Goal: Task Accomplishment & Management: Use online tool/utility

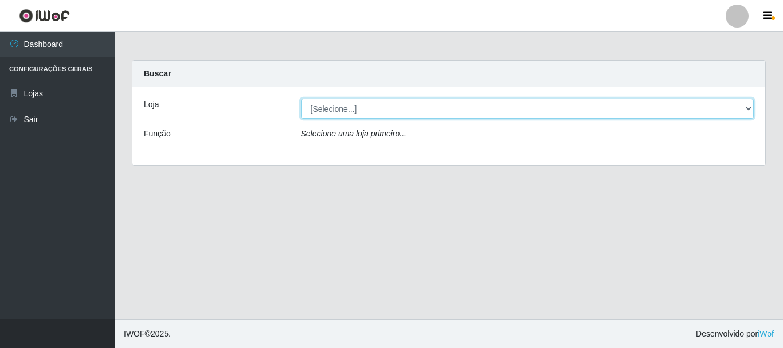
click at [346, 112] on select "[Selecione...] [GEOGRAPHIC_DATA] [GEOGRAPHIC_DATA]" at bounding box center [527, 109] width 453 height 20
select select "64"
click at [301, 99] on select "[Selecione...] [GEOGRAPHIC_DATA] [GEOGRAPHIC_DATA]" at bounding box center [527, 109] width 453 height 20
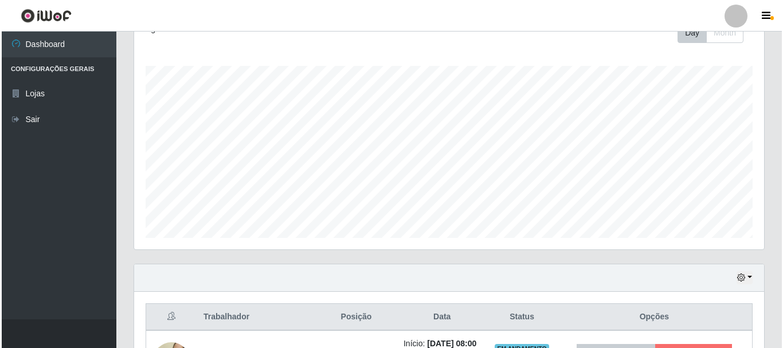
scroll to position [344, 0]
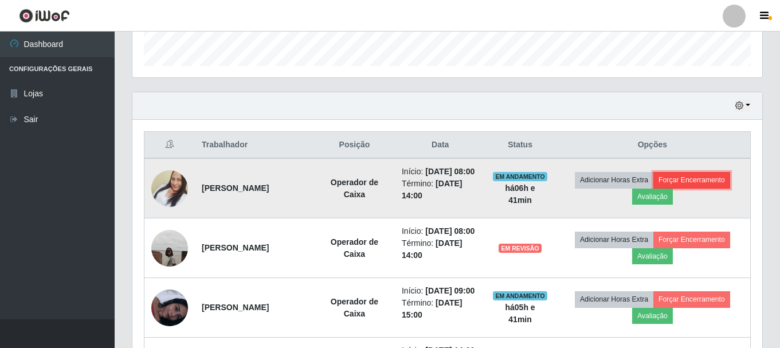
click at [721, 183] on button "Forçar Encerramento" at bounding box center [691, 180] width 77 height 16
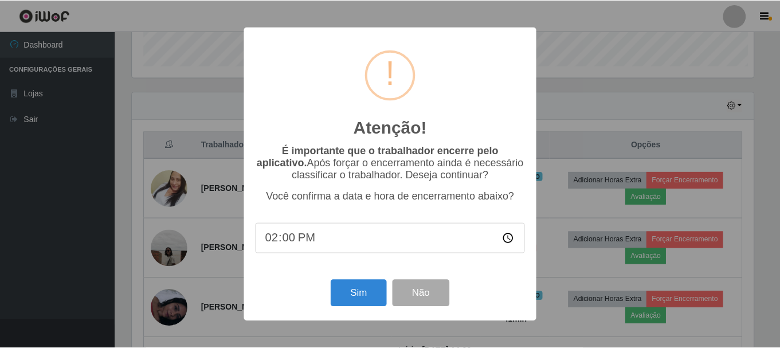
scroll to position [238, 624]
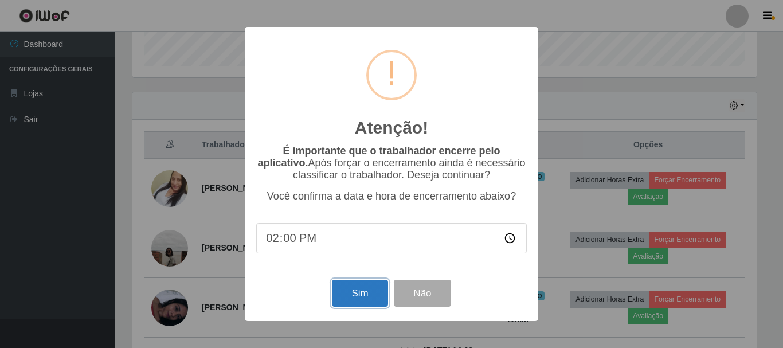
click at [359, 296] on button "Sim" at bounding box center [360, 293] width 56 height 27
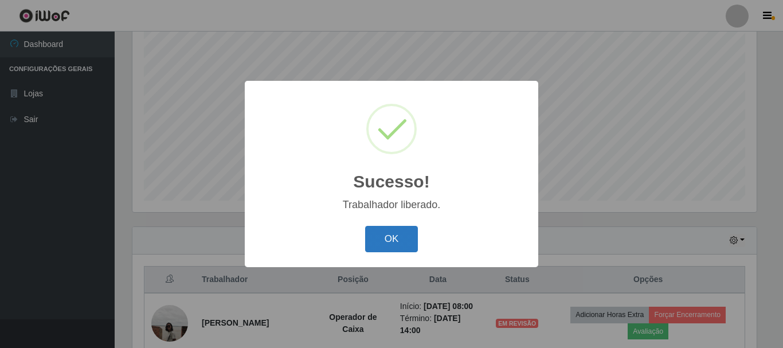
click at [383, 248] on button "OK" at bounding box center [391, 239] width 53 height 27
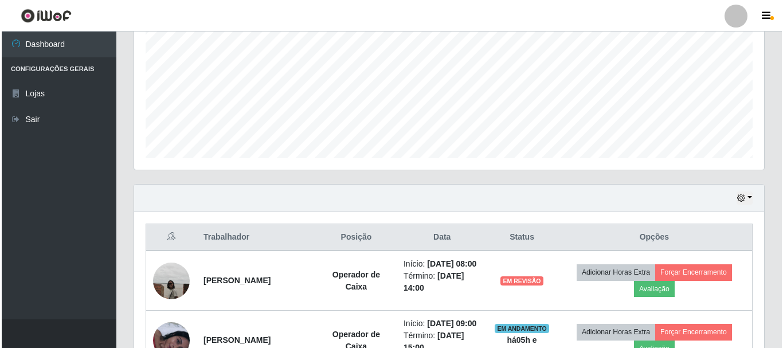
scroll to position [324, 0]
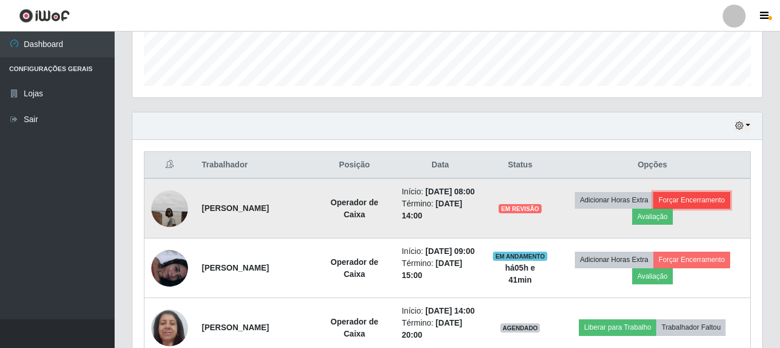
click at [710, 205] on button "Forçar Encerramento" at bounding box center [691, 200] width 77 height 16
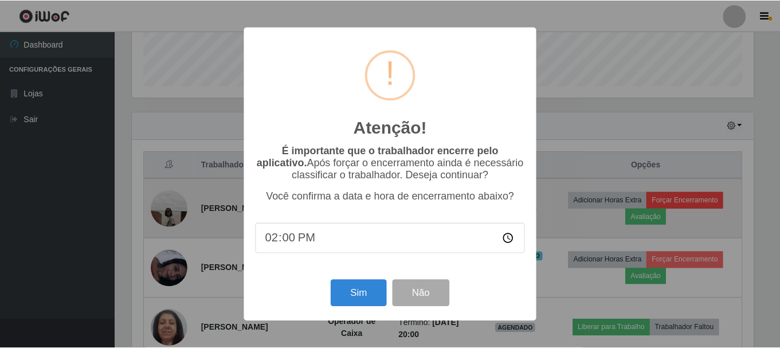
scroll to position [238, 624]
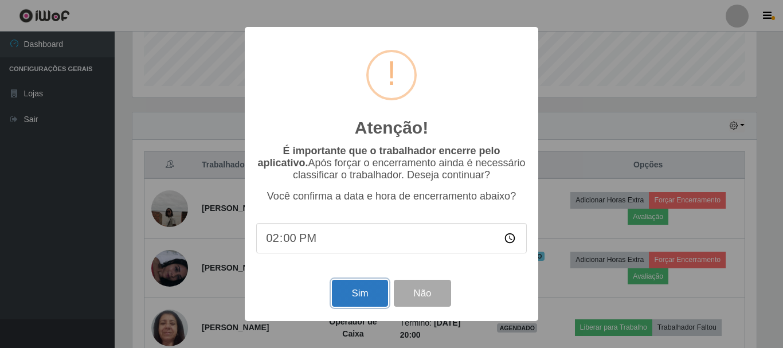
click at [362, 299] on button "Sim" at bounding box center [360, 293] width 56 height 27
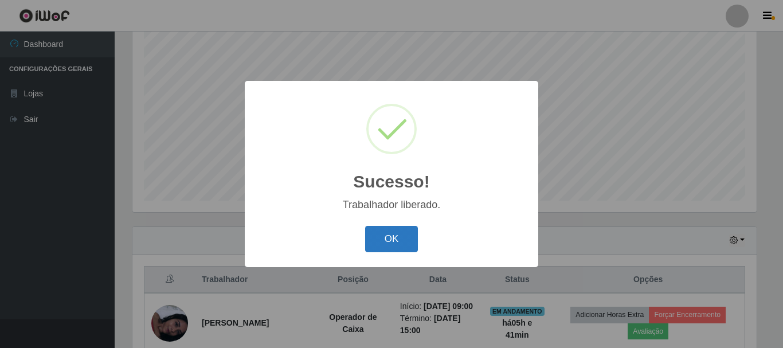
click at [370, 242] on button "OK" at bounding box center [391, 239] width 53 height 27
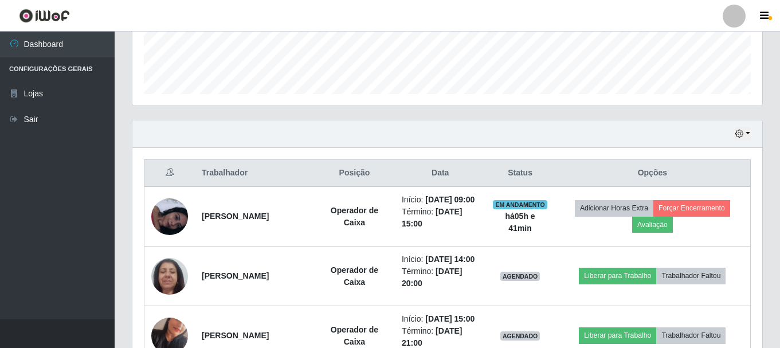
scroll to position [381, 0]
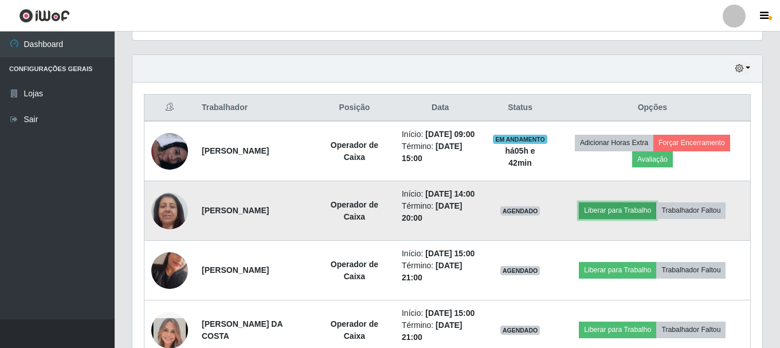
click at [641, 218] on button "Liberar para Trabalho" at bounding box center [617, 210] width 77 height 16
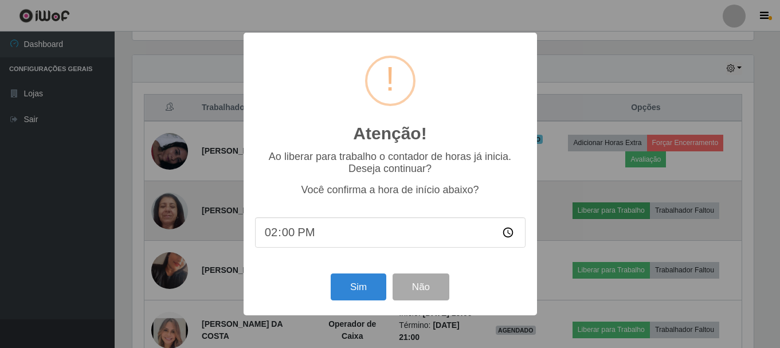
scroll to position [238, 624]
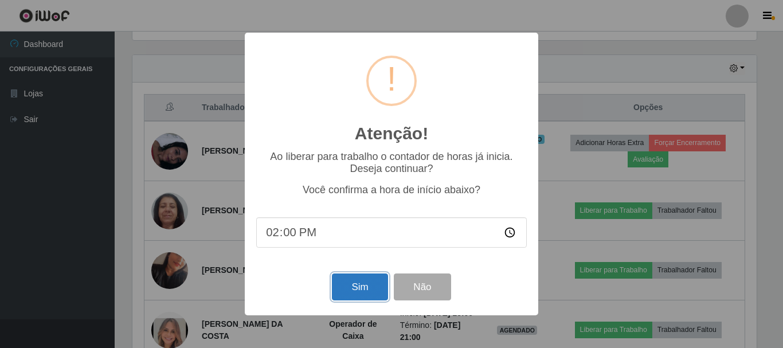
click at [360, 277] on button "Sim" at bounding box center [360, 286] width 56 height 27
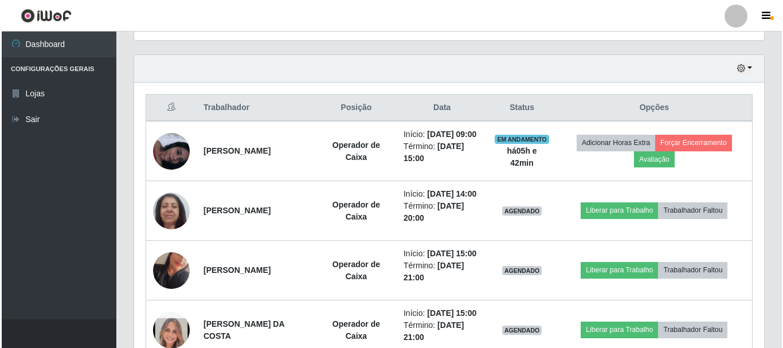
scroll to position [0, 0]
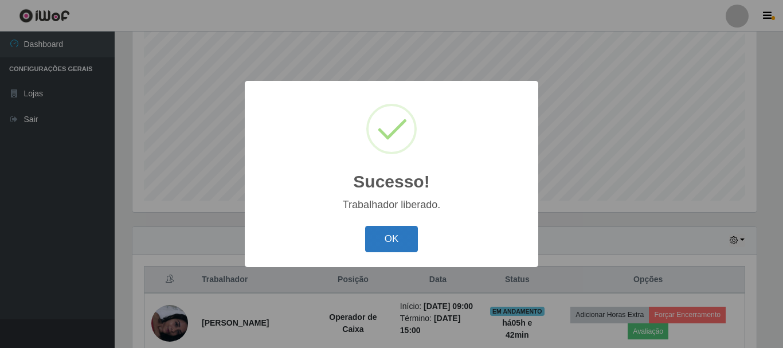
click at [383, 241] on button "OK" at bounding box center [391, 239] width 53 height 27
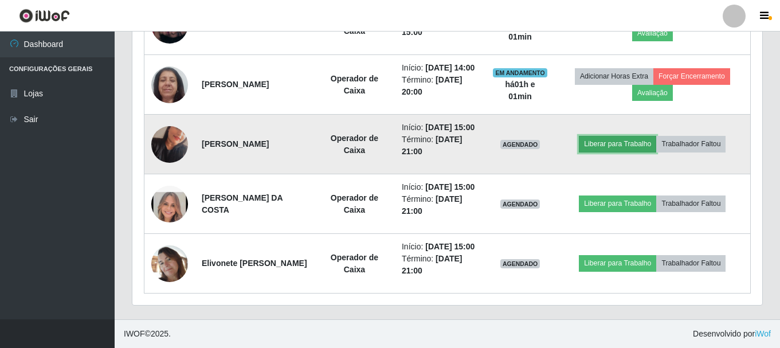
click at [637, 136] on button "Liberar para Trabalho" at bounding box center [617, 144] width 77 height 16
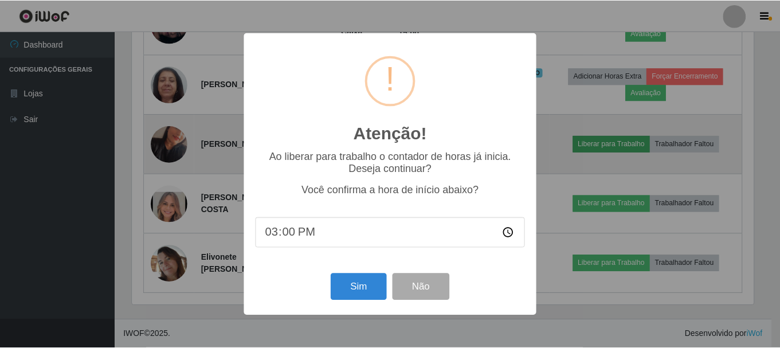
scroll to position [238, 624]
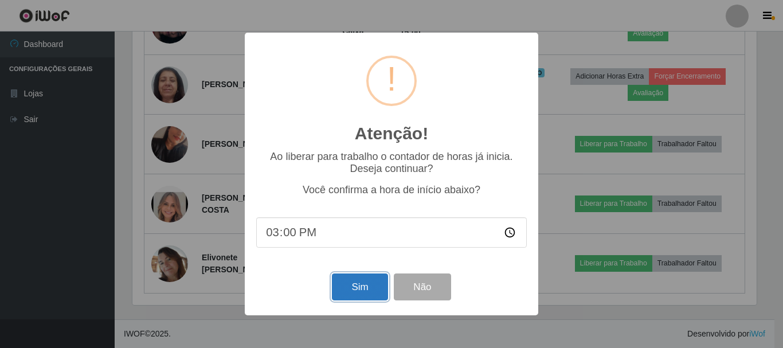
click at [357, 289] on button "Sim" at bounding box center [360, 286] width 56 height 27
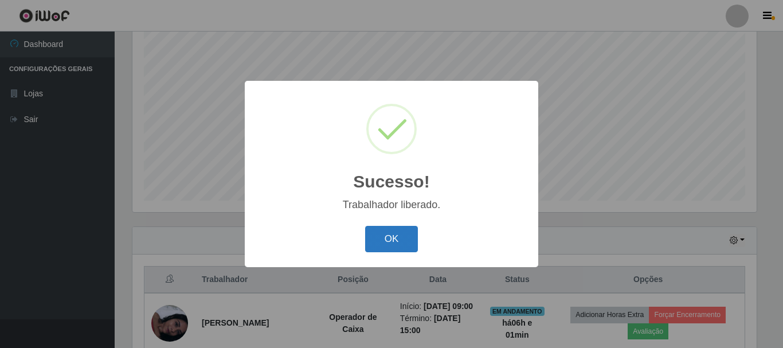
click at [383, 244] on button "OK" at bounding box center [391, 239] width 53 height 27
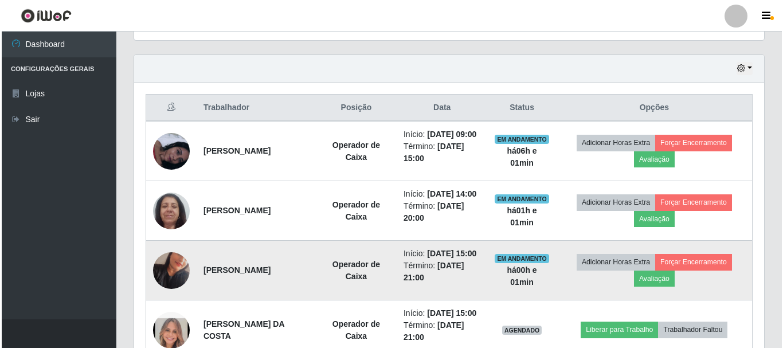
scroll to position [438, 0]
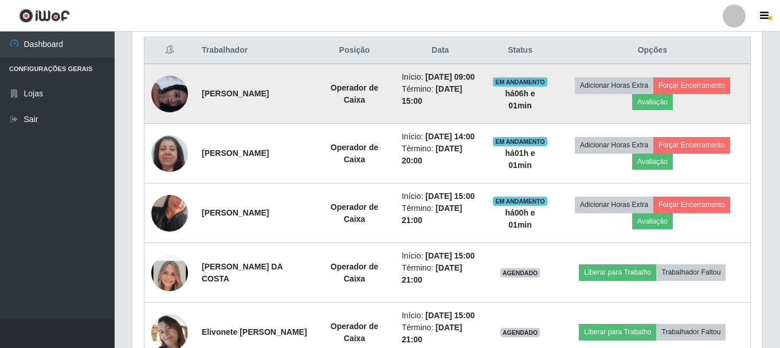
click at [183, 107] on img at bounding box center [169, 94] width 37 height 37
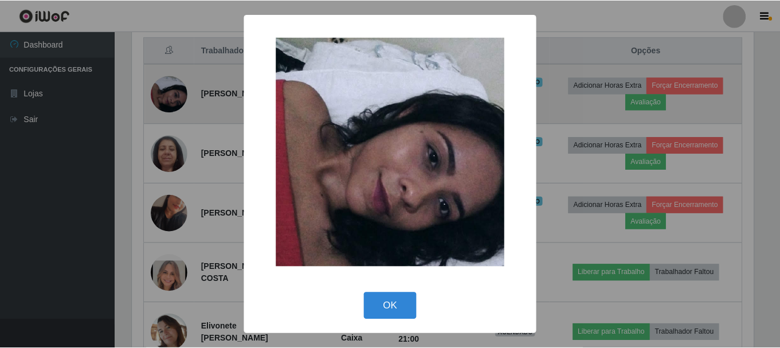
scroll to position [238, 624]
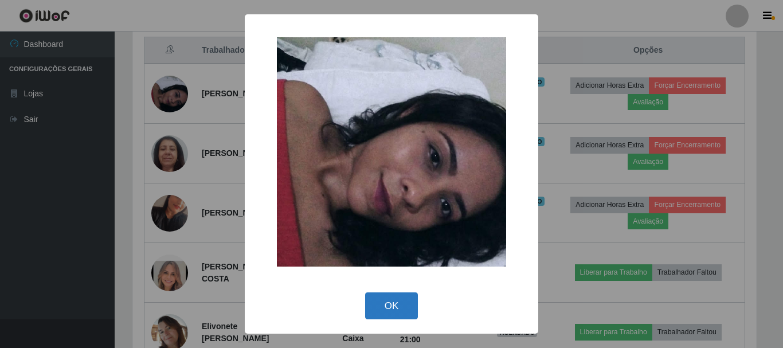
click at [391, 307] on button "OK" at bounding box center [391, 305] width 53 height 27
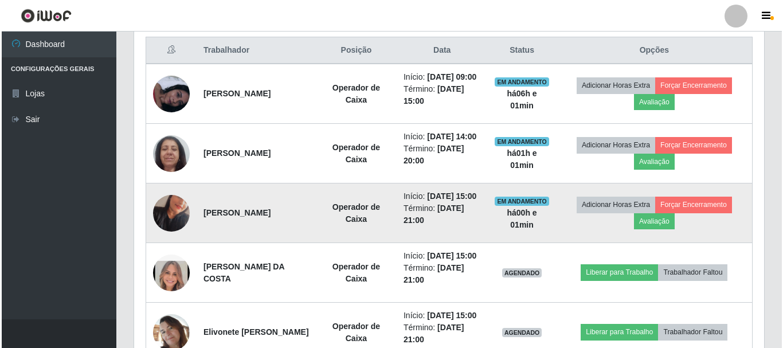
scroll to position [238, 630]
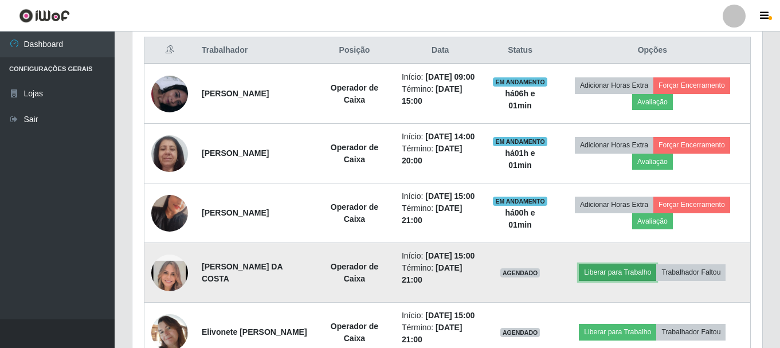
click at [625, 280] on button "Liberar para Trabalho" at bounding box center [617, 272] width 77 height 16
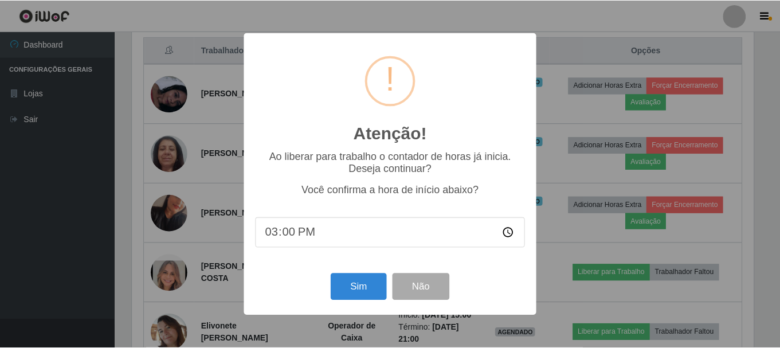
scroll to position [238, 624]
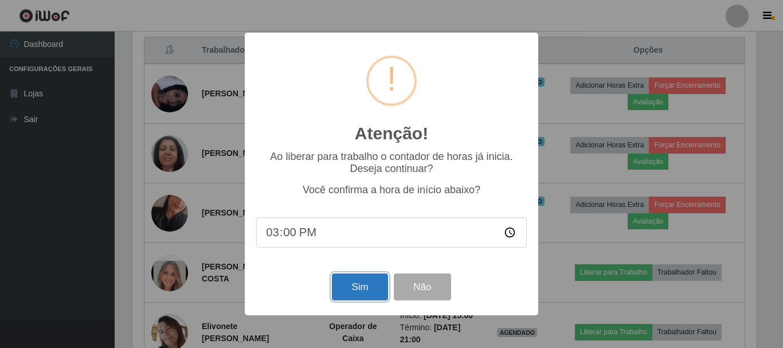
click at [355, 290] on button "Sim" at bounding box center [360, 286] width 56 height 27
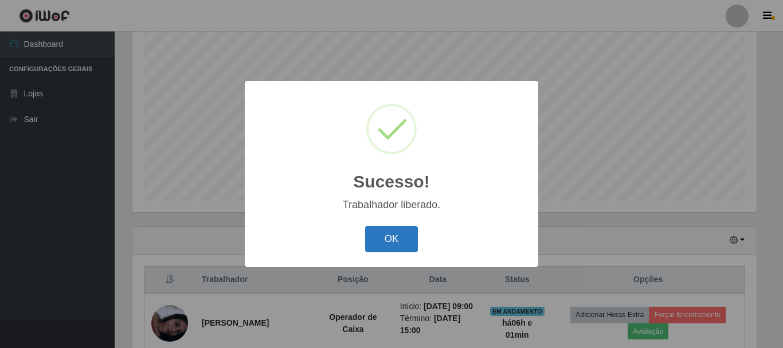
click at [396, 244] on button "OK" at bounding box center [391, 239] width 53 height 27
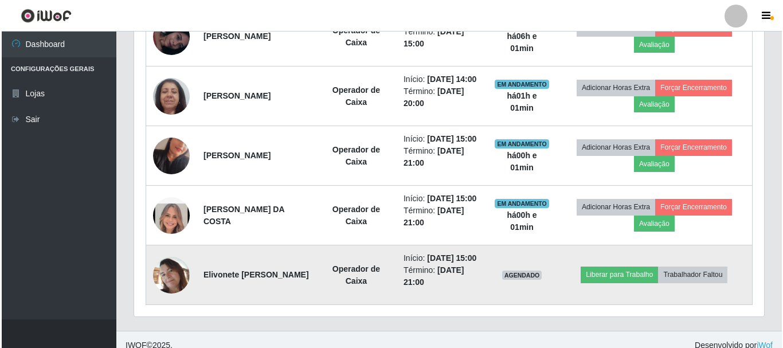
scroll to position [567, 0]
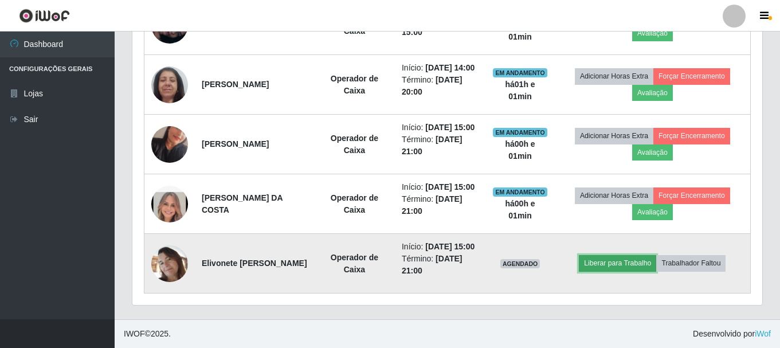
click at [644, 260] on button "Liberar para Trabalho" at bounding box center [617, 263] width 77 height 16
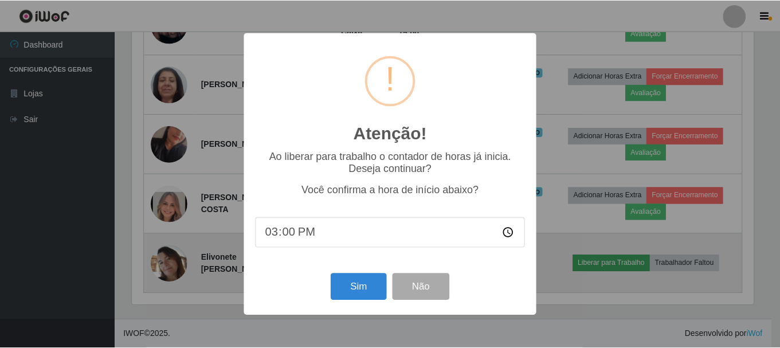
scroll to position [238, 624]
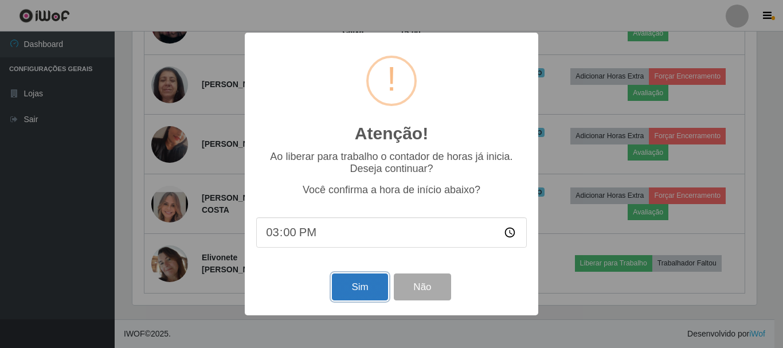
click at [356, 293] on button "Sim" at bounding box center [360, 286] width 56 height 27
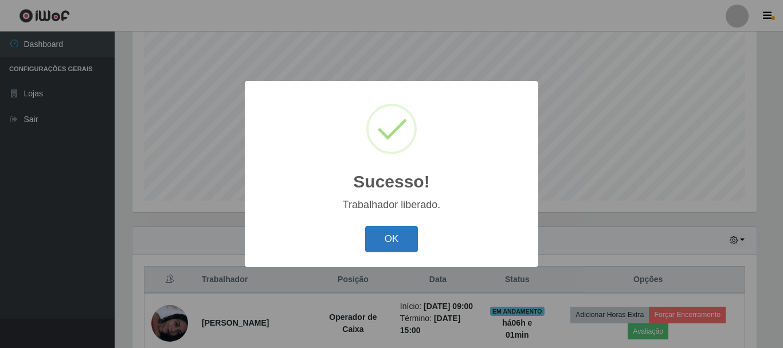
click at [378, 242] on button "OK" at bounding box center [391, 239] width 53 height 27
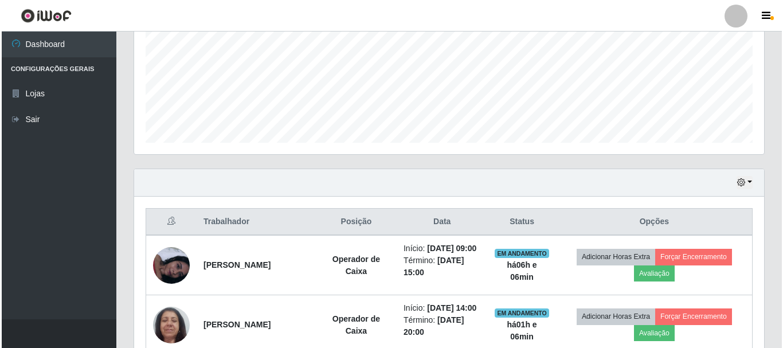
scroll to position [287, 0]
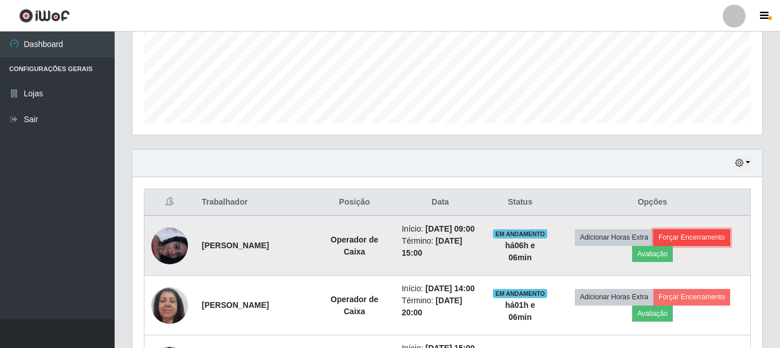
click at [713, 245] on button "Forçar Encerramento" at bounding box center [691, 237] width 77 height 16
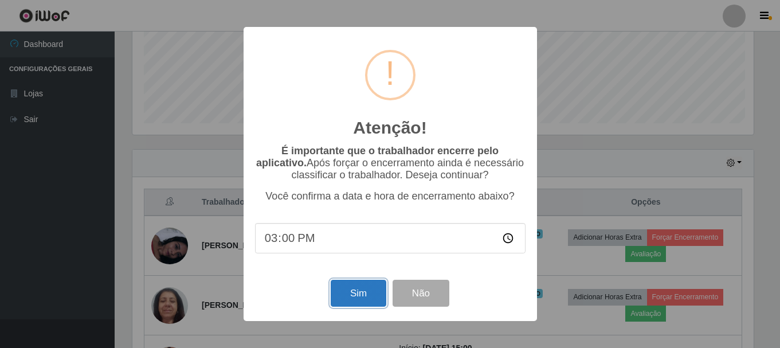
click at [350, 293] on button "Sim" at bounding box center [359, 293] width 56 height 27
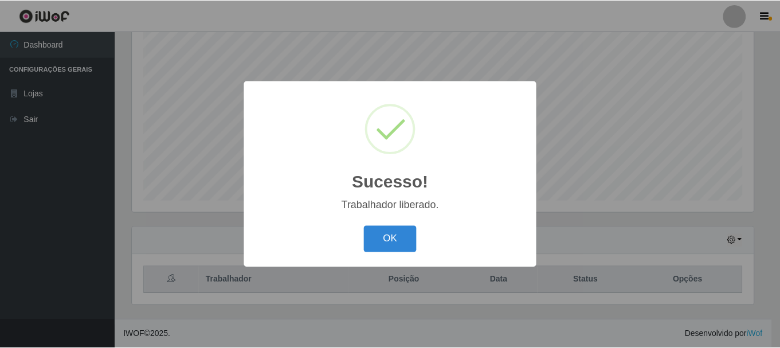
scroll to position [238, 624]
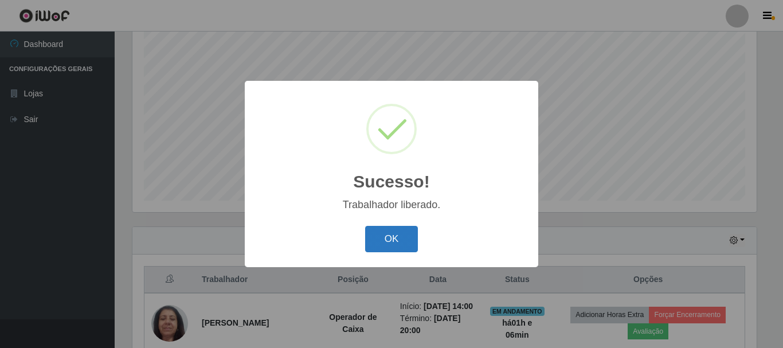
click at [379, 237] on button "OK" at bounding box center [391, 239] width 53 height 27
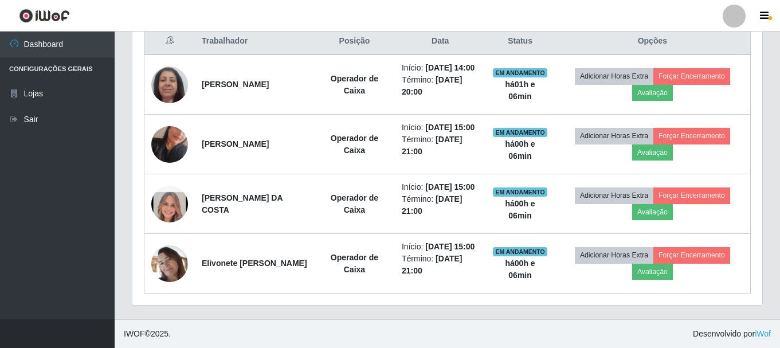
scroll to position [324, 0]
